Goal: Task Accomplishment & Management: Complete application form

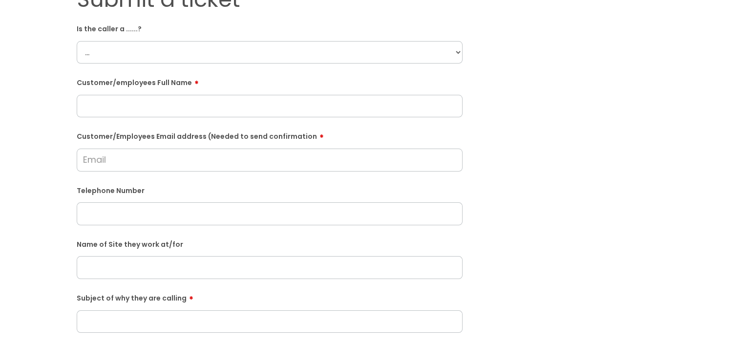
scroll to position [125, 0]
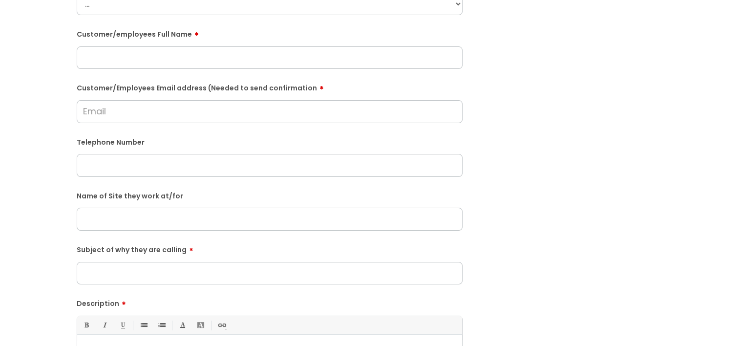
click at [93, 232] on form "Is the caller a ......? ... Citrus Customer Citrus Employee [DEMOGRAPHIC_DATA] …" at bounding box center [270, 228] width 386 height 512
click at [93, 224] on input "text" at bounding box center [270, 218] width 386 height 22
type input "Soho"
click at [115, 273] on input "Subject of why they are calling" at bounding box center [270, 273] width 386 height 22
type input "Bin bags"
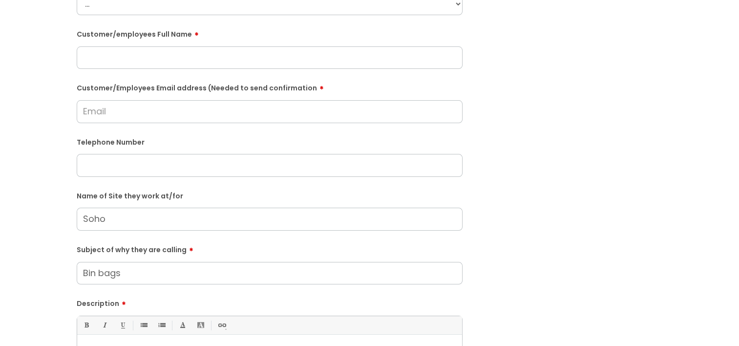
paste input "[PERSON_NAME]"
type input "[PERSON_NAME]"
click at [148, 219] on input "Soho" at bounding box center [270, 218] width 386 height 22
type input "Soho - Scope Space"
paste input "07767720268"
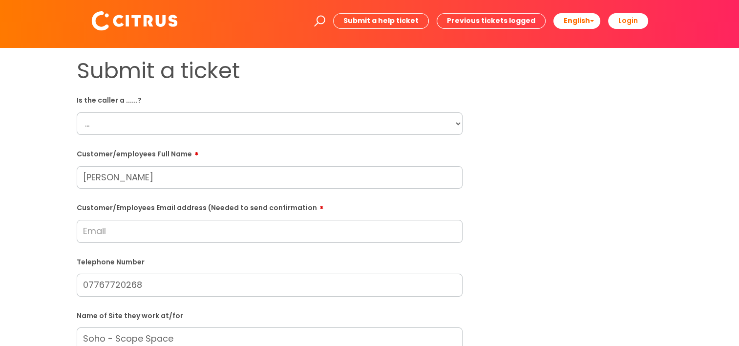
scroll to position [0, 0]
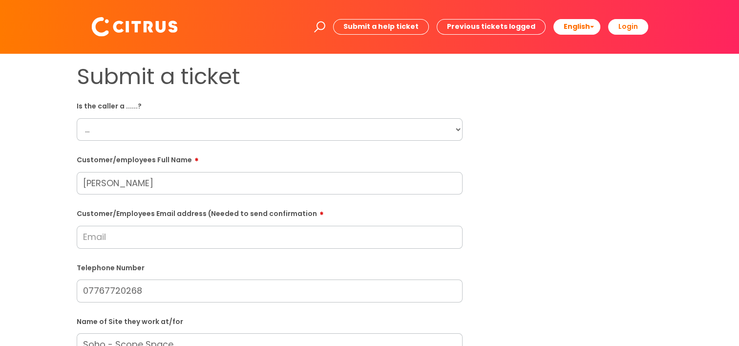
type input "07767720268"
click at [106, 129] on select "... Citrus Customer Citrus Employee [DEMOGRAPHIC_DATA] Supplier" at bounding box center [270, 129] width 386 height 22
select select "Citrus Employee"
click at [77, 118] on select "... Citrus Customer Citrus Employee [DEMOGRAPHIC_DATA] Supplier" at bounding box center [270, 129] width 386 height 22
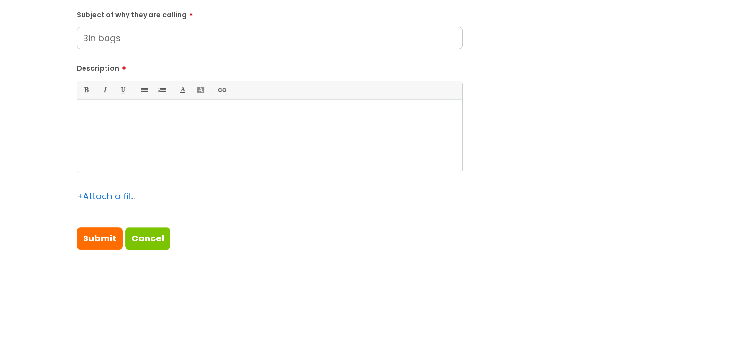
scroll to position [364, 0]
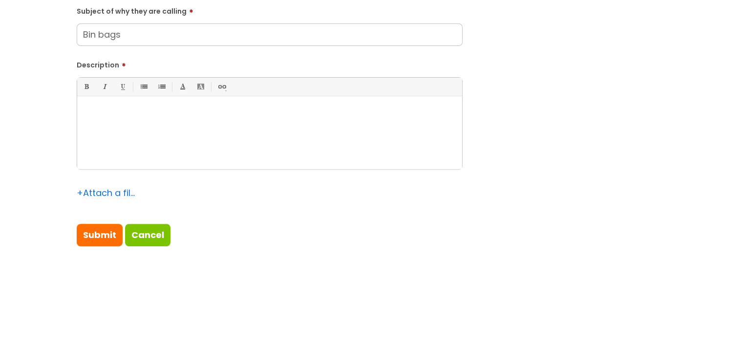
click at [113, 131] on div at bounding box center [269, 135] width 385 height 67
click at [101, 238] on input "Submit" at bounding box center [100, 235] width 46 height 22
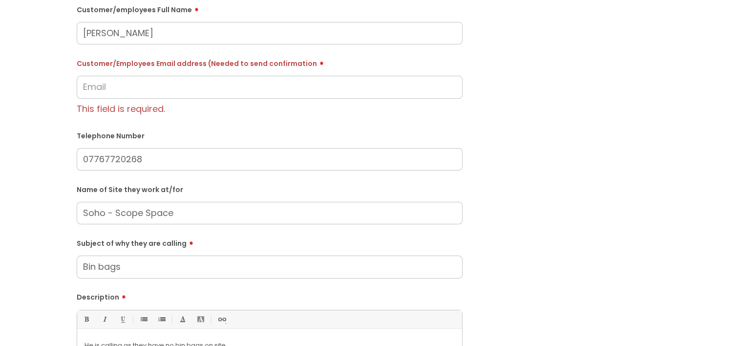
scroll to position [163, 0]
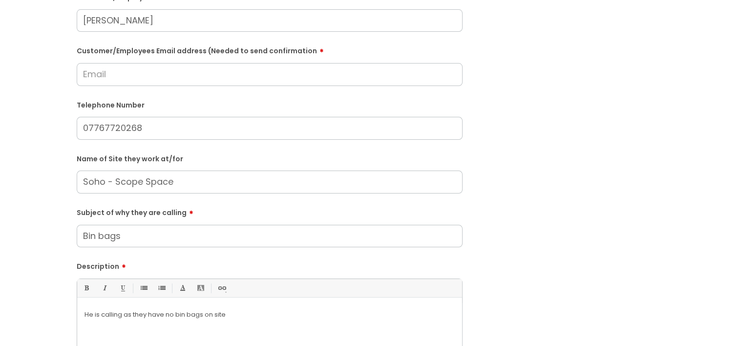
click at [117, 69] on input "Customer/Employees Email address (Needed to send confirmation" at bounding box center [270, 74] width 386 height 22
click at [118, 68] on input "Customer/Employees Email address (Needed to send confirmation" at bounding box center [270, 74] width 386 height 22
click at [115, 81] on input "Customer/Employees Email address (Needed to send confirmation" at bounding box center [270, 74] width 386 height 22
type input "d"
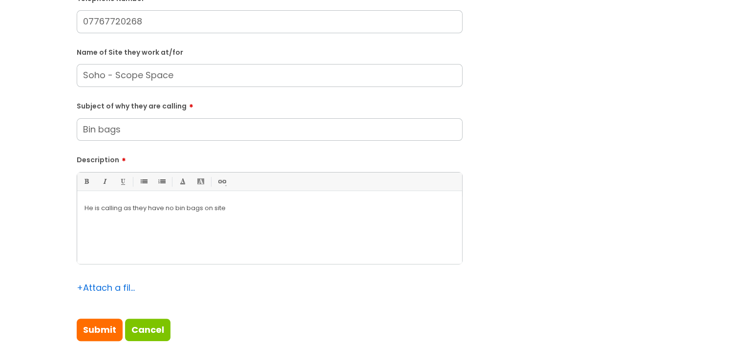
scroll to position [321, 0]
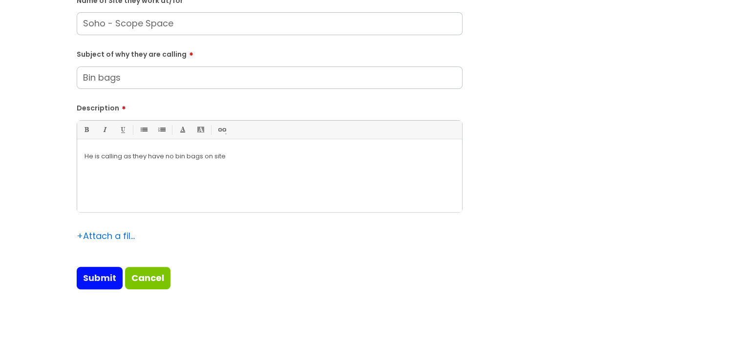
type input "deepakbal1681999@gmail.com"
drag, startPoint x: 113, startPoint y: 273, endPoint x: 119, endPoint y: 209, distance: 64.3
click at [113, 273] on input "Submit" at bounding box center [100, 278] width 46 height 22
type input "Please Wait..."
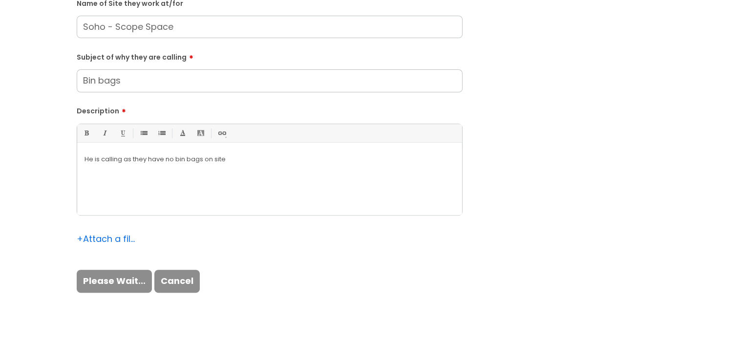
scroll to position [359, 0]
